Goal: Transaction & Acquisition: Download file/media

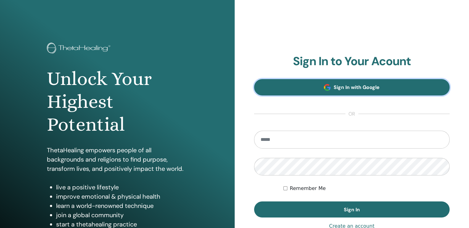
click at [354, 90] on span "Sign In with Google" at bounding box center [357, 87] width 46 height 6
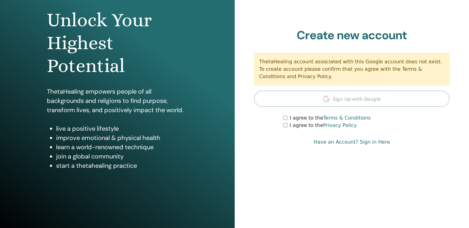
scroll to position [68, 0]
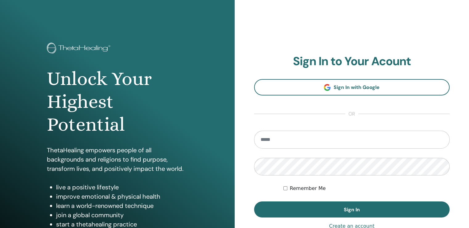
click at [265, 138] on input "email" at bounding box center [352, 139] width 196 height 18
type input "**********"
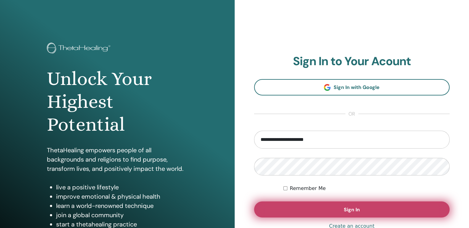
click at [385, 212] on button "Sign In" at bounding box center [352, 209] width 196 height 16
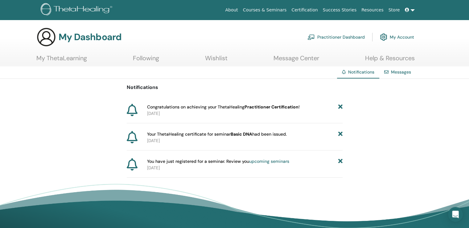
drag, startPoint x: 148, startPoint y: 104, endPoint x: 287, endPoint y: 172, distance: 155.0
click at [287, 172] on div "Notifications Congratulations on achieving your ThetaHealing Practitioner Certi…" at bounding box center [235, 128] width 216 height 99
click at [382, 135] on div "Notifications Congratulations on achieving your ThetaHealing Practitioner Certi…" at bounding box center [234, 128] width 469 height 99
click at [385, 37] on img at bounding box center [383, 37] width 7 height 10
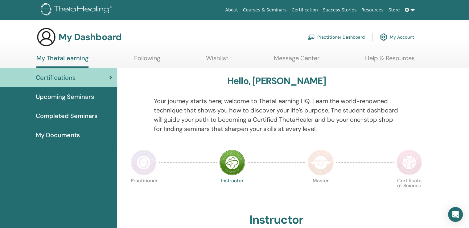
click at [49, 136] on span "My Documents" at bounding box center [58, 134] width 44 height 9
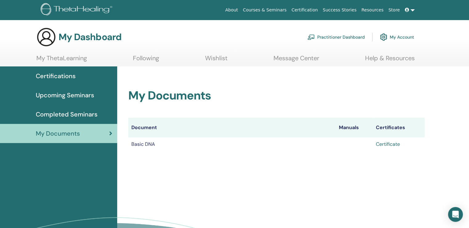
click at [388, 145] on link "Certificate" at bounding box center [388, 144] width 24 height 6
